Goal: Information Seeking & Learning: Understand process/instructions

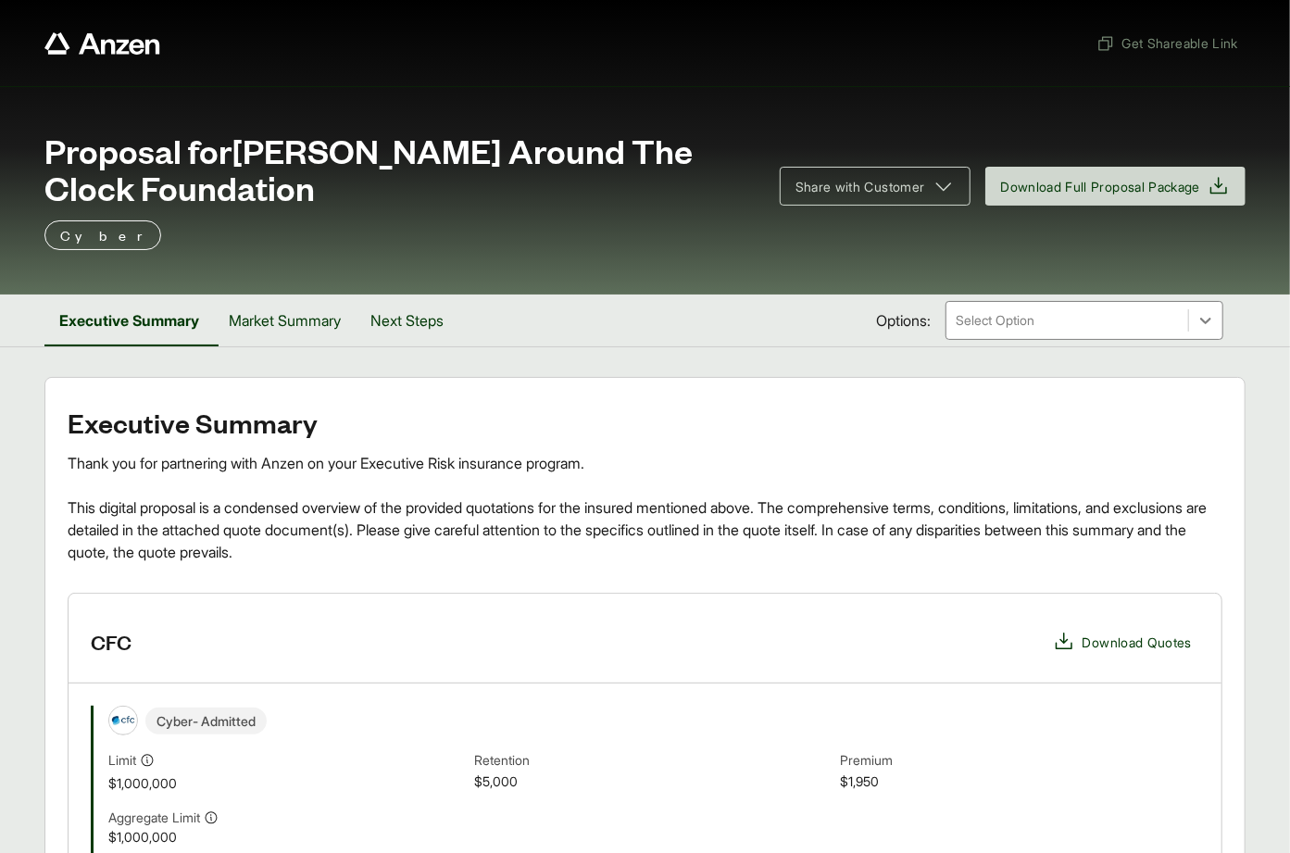
click at [72, 150] on span "Proposal for [PERSON_NAME] Around The Clock Foundation" at bounding box center [400, 168] width 713 height 74
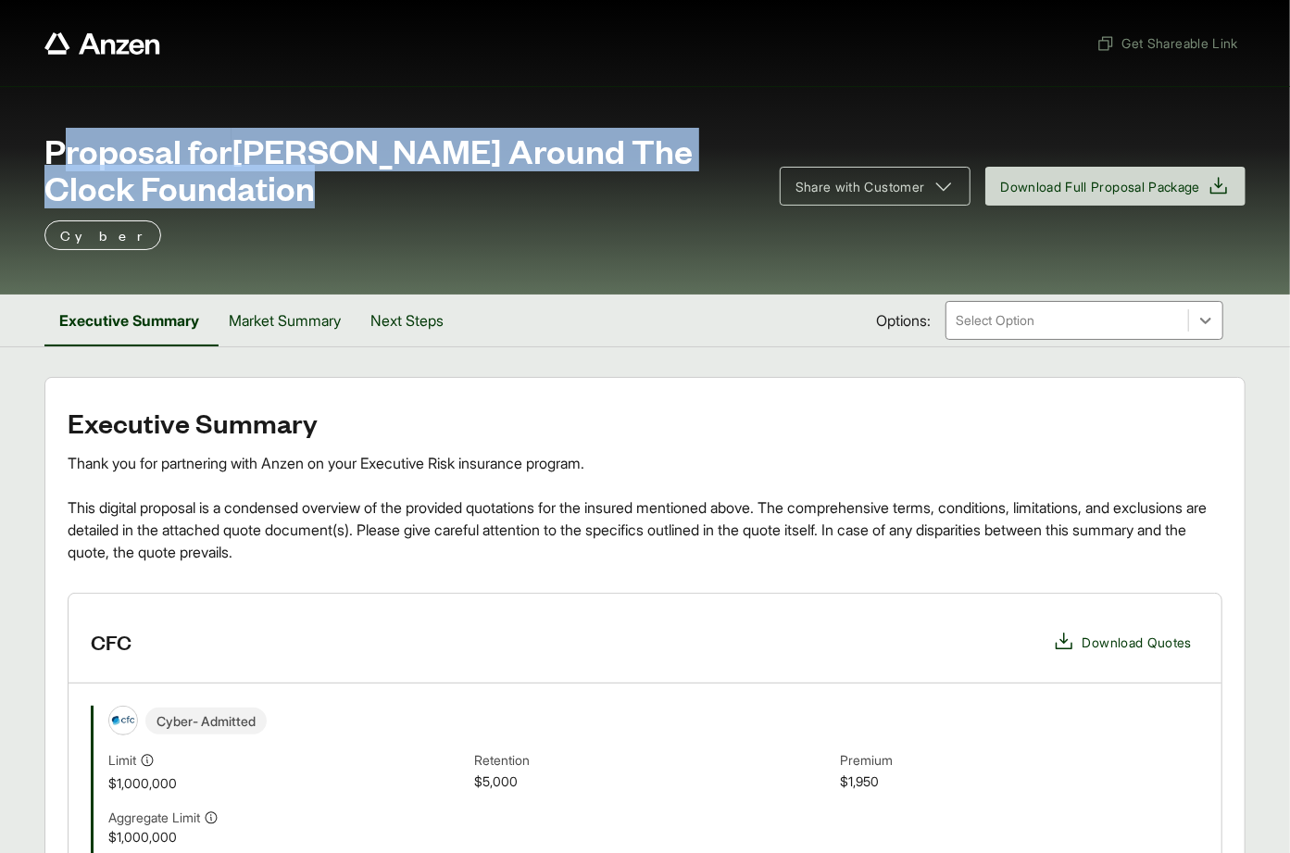
click at [72, 150] on span "Proposal for [PERSON_NAME] Around The Clock Foundation" at bounding box center [400, 168] width 713 height 74
copy span "Proposal for [PERSON_NAME] Around The Clock Foundation"
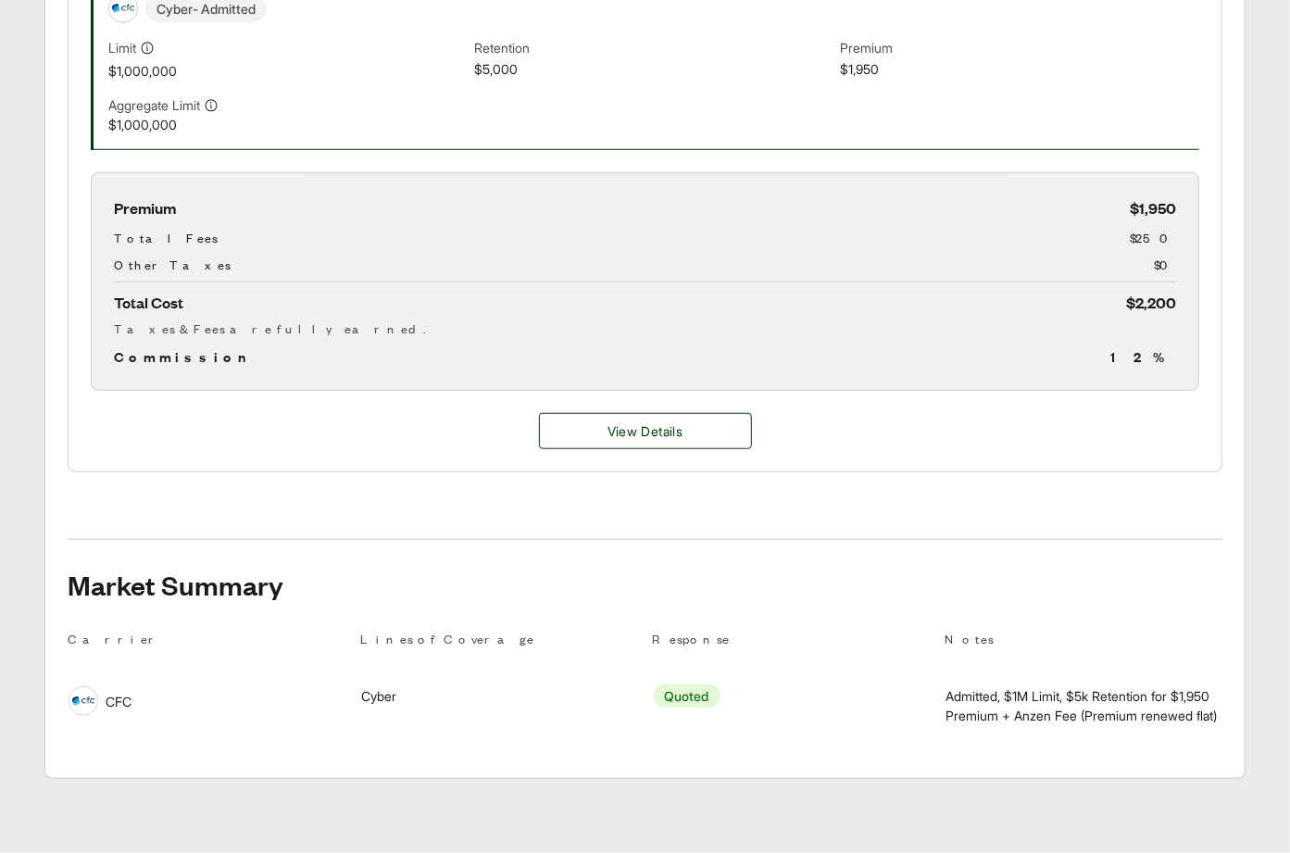
scroll to position [720, 0]
click at [620, 453] on div "View Details" at bounding box center [645, 431] width 1153 height 81
click at [632, 436] on button "View Details" at bounding box center [645, 431] width 213 height 36
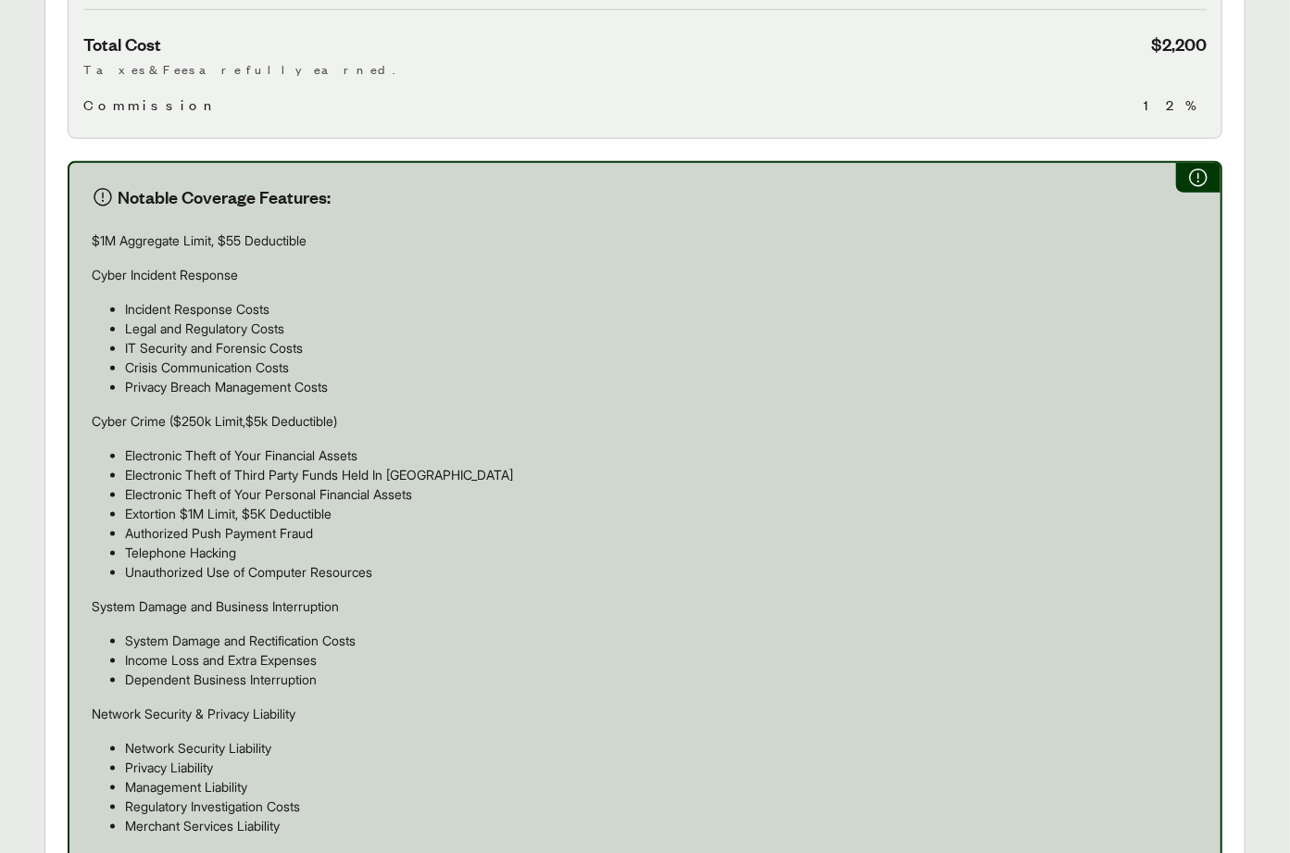
scroll to position [1337, 0]
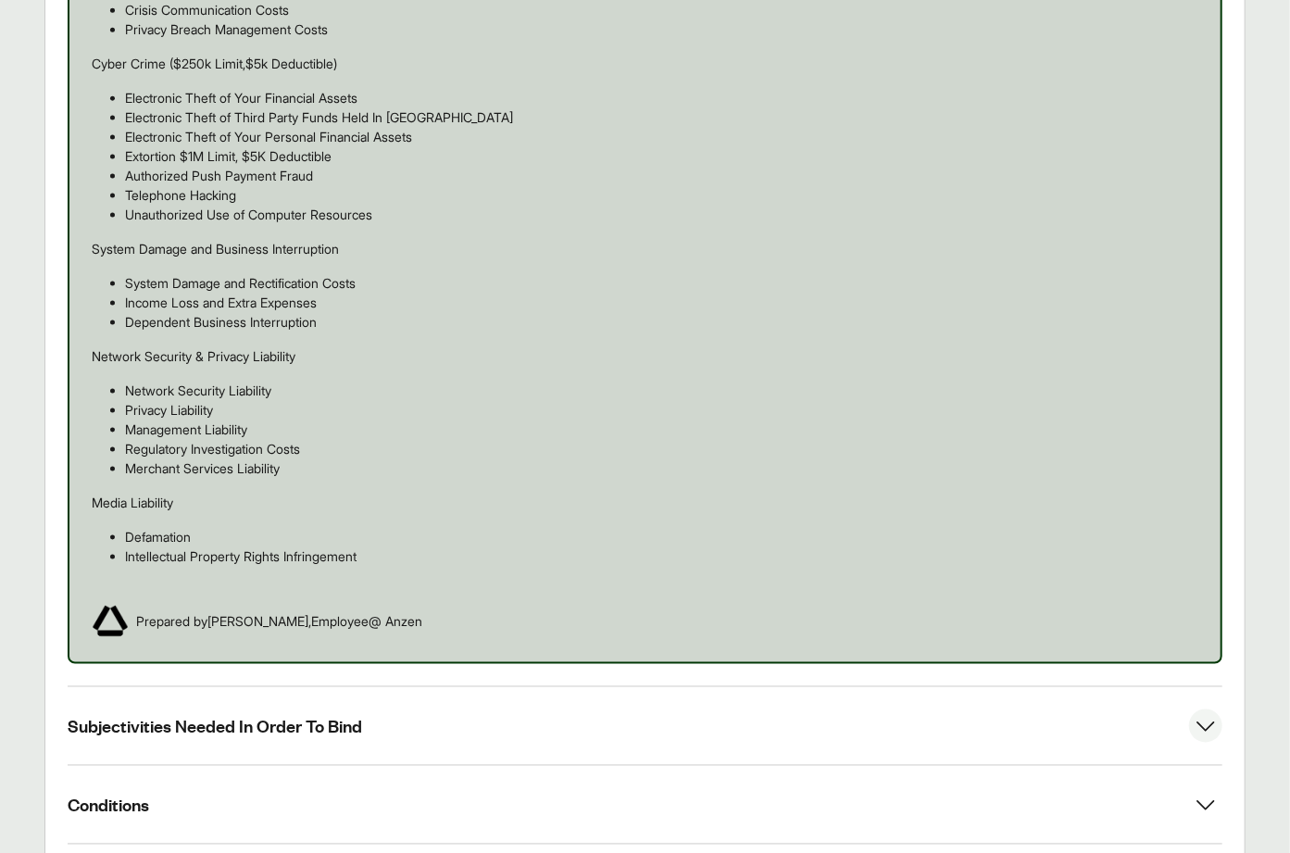
click at [188, 688] on button "Subjectivities Needed In Order To Bind" at bounding box center [645, 726] width 1155 height 78
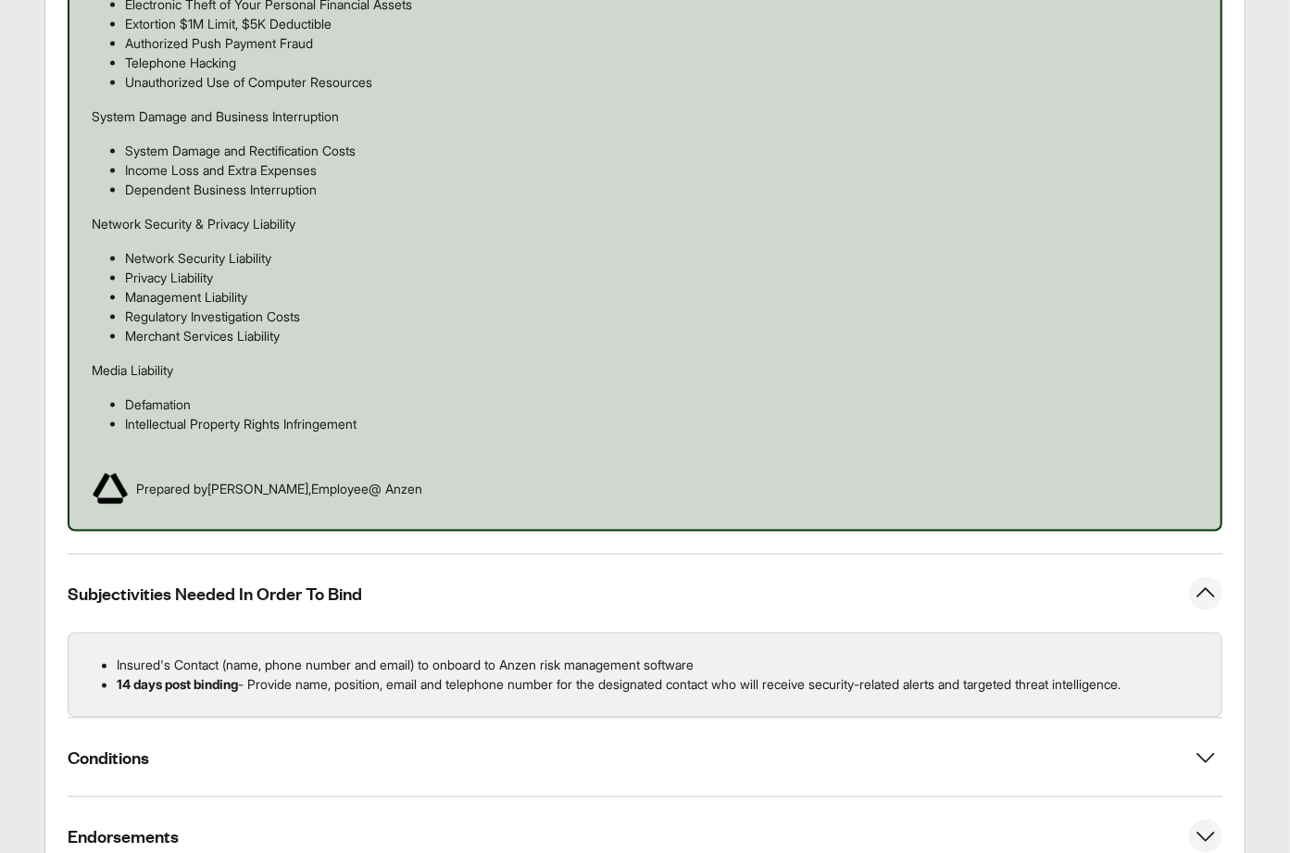
scroll to position [1576, 0]
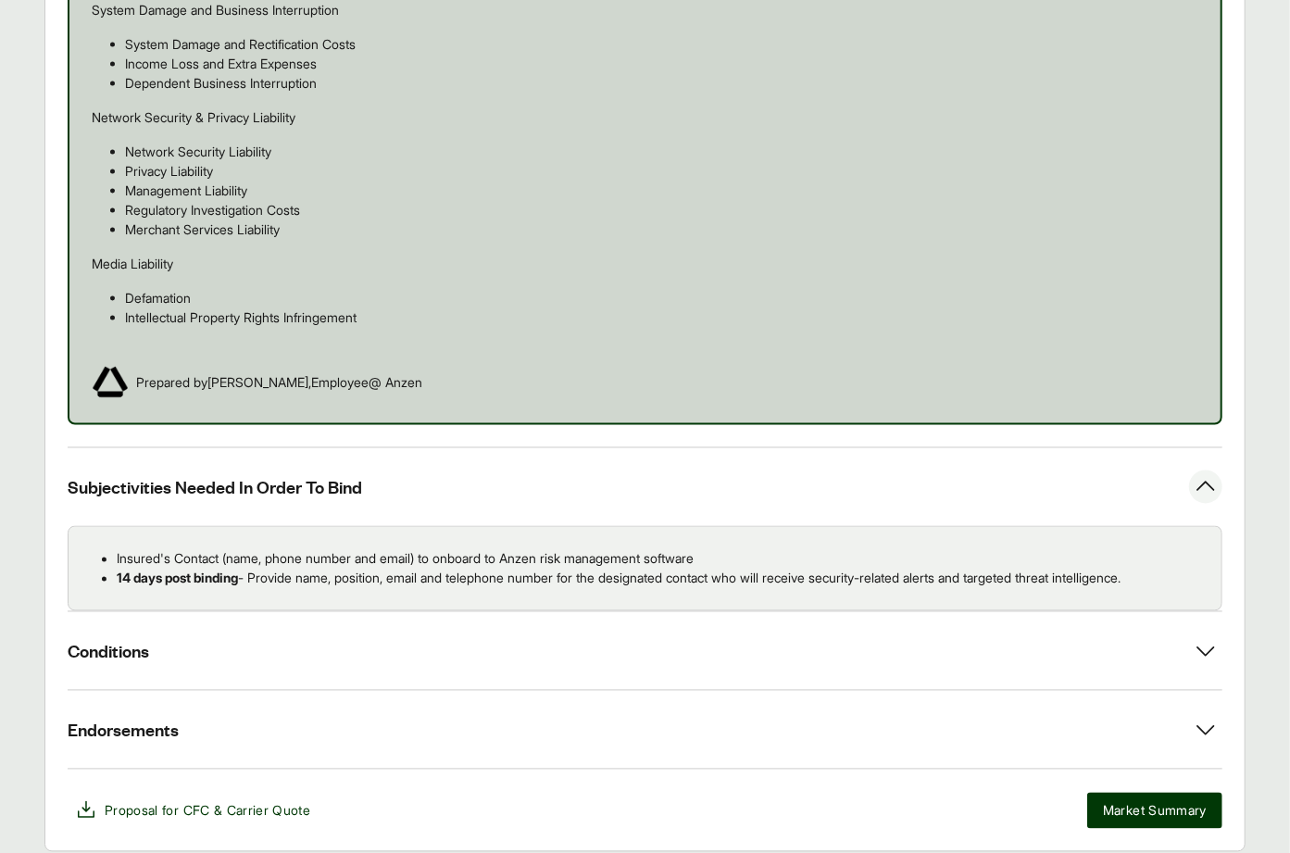
drag, startPoint x: 1200, startPoint y: 564, endPoint x: 113, endPoint y: 539, distance: 1087.3
click at [109, 549] on ul "Insured's Contact (name, phone number and email) to onboard to Anzen risk manag…" at bounding box center [644, 568] width 1123 height 39
copy ul "Insured's Contact (name, phone number and email) to onboard to Anzen risk manag…"
